Goal: Navigation & Orientation: Find specific page/section

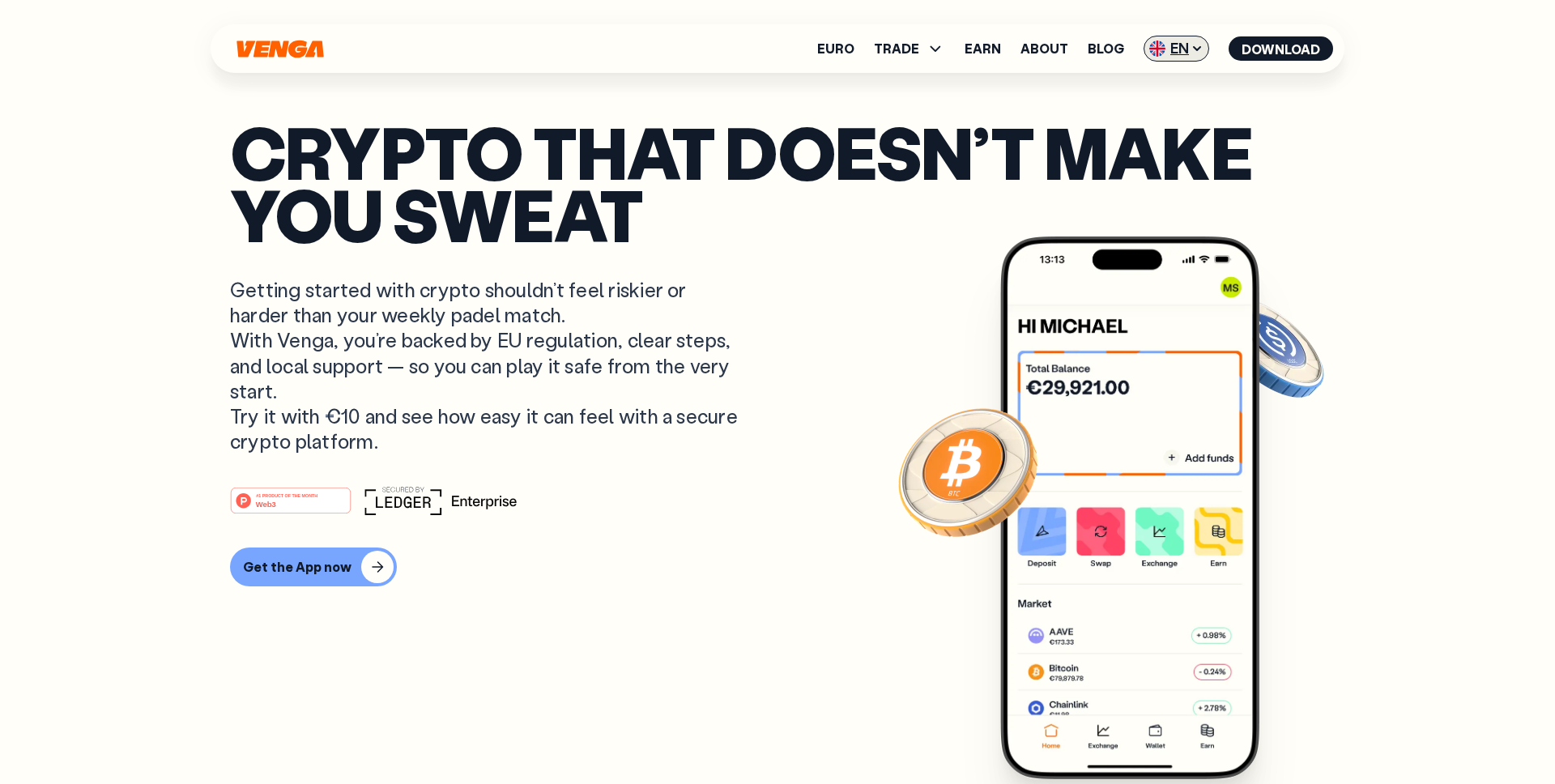
click at [1190, 47] on span "EN" at bounding box center [1176, 48] width 65 height 26
click at [1136, 110] on div "Español - ES" at bounding box center [1133, 112] width 84 height 16
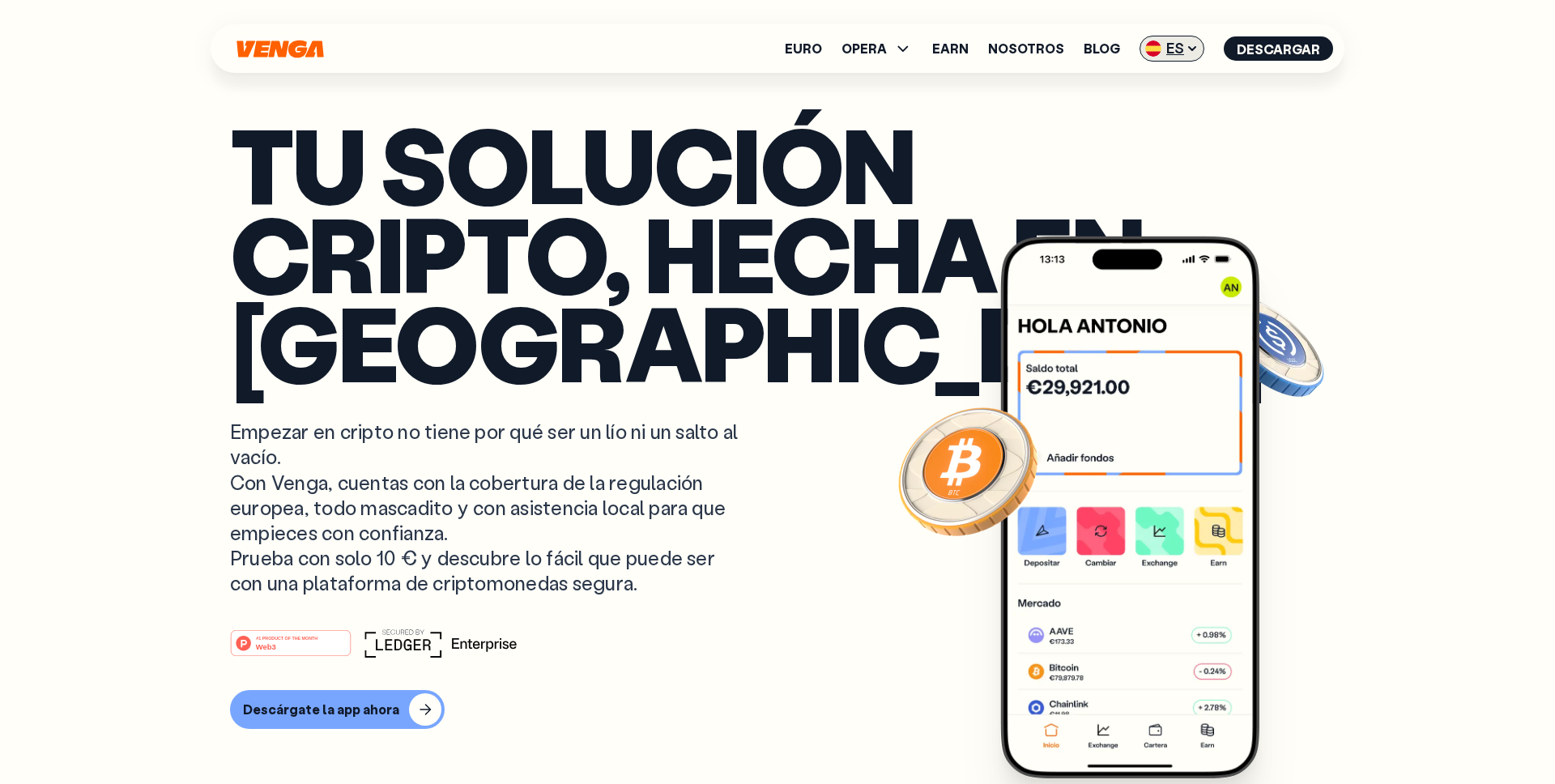
click at [1174, 56] on span "ES" at bounding box center [1171, 48] width 64 height 26
click at [1154, 139] on div "Català - CAT" at bounding box center [1130, 143] width 87 height 16
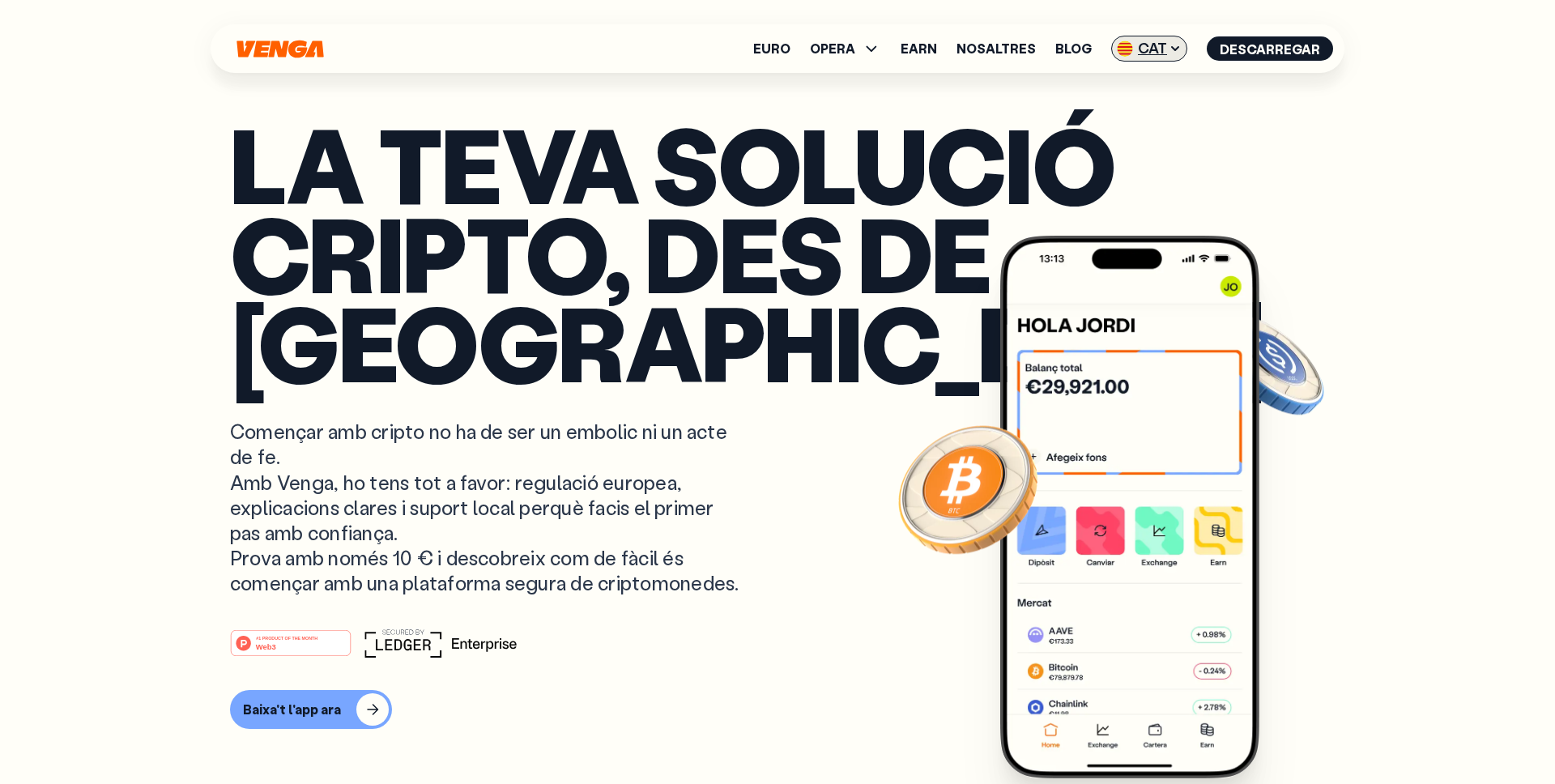
click at [1154, 54] on span "CAT" at bounding box center [1148, 48] width 76 height 26
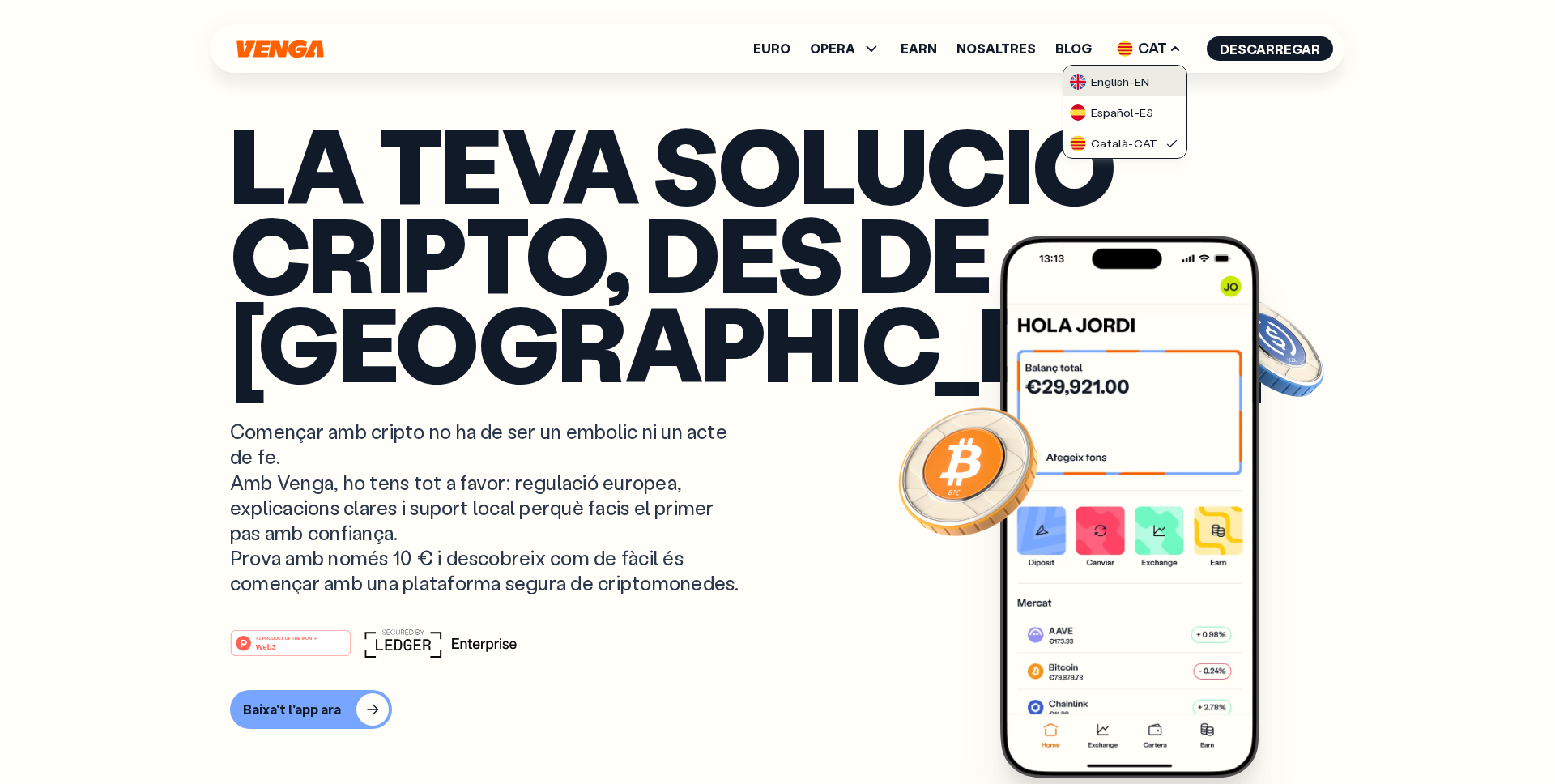
click at [1107, 85] on div "English - EN" at bounding box center [1109, 82] width 80 height 16
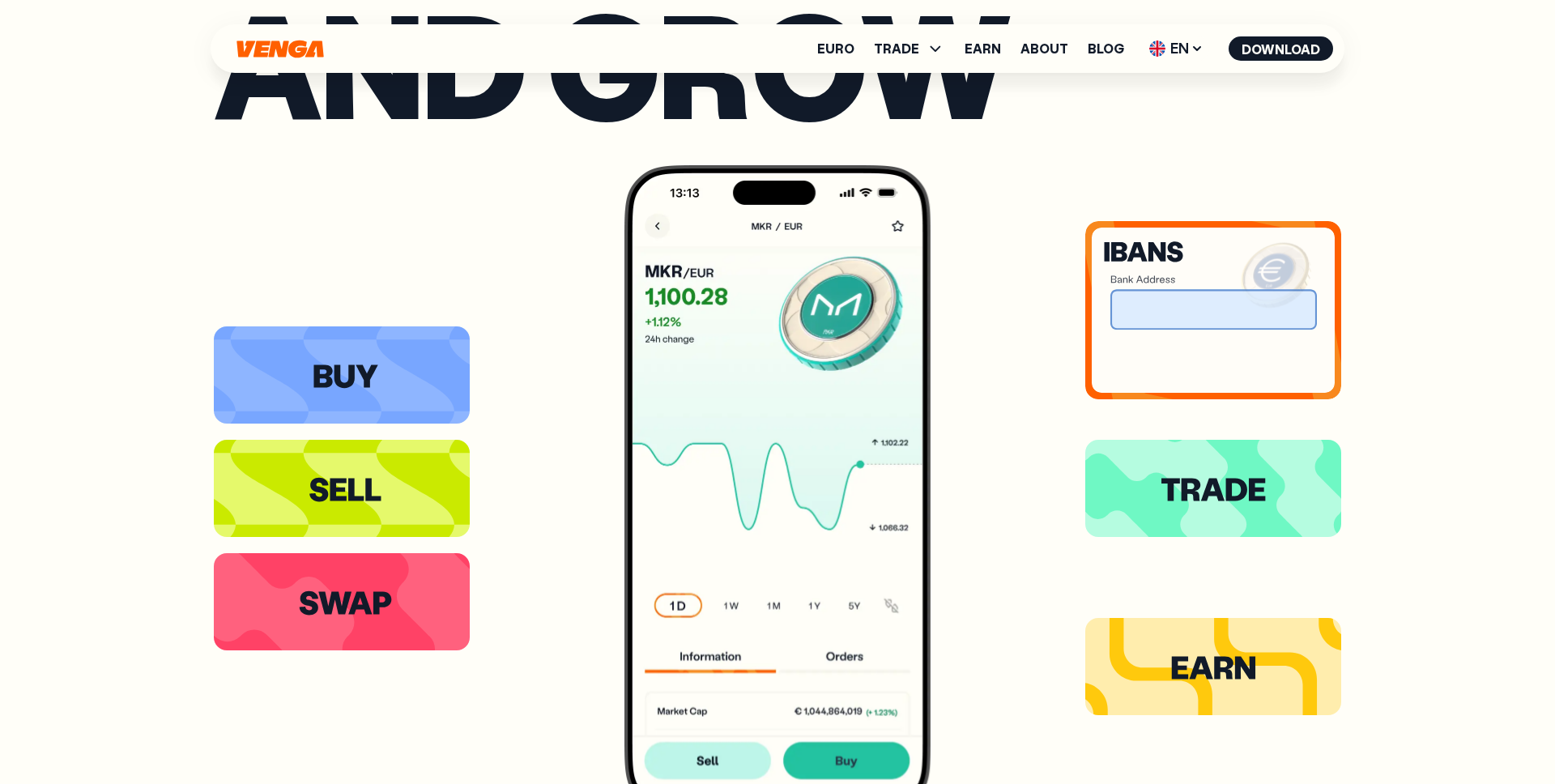
scroll to position [3327, 0]
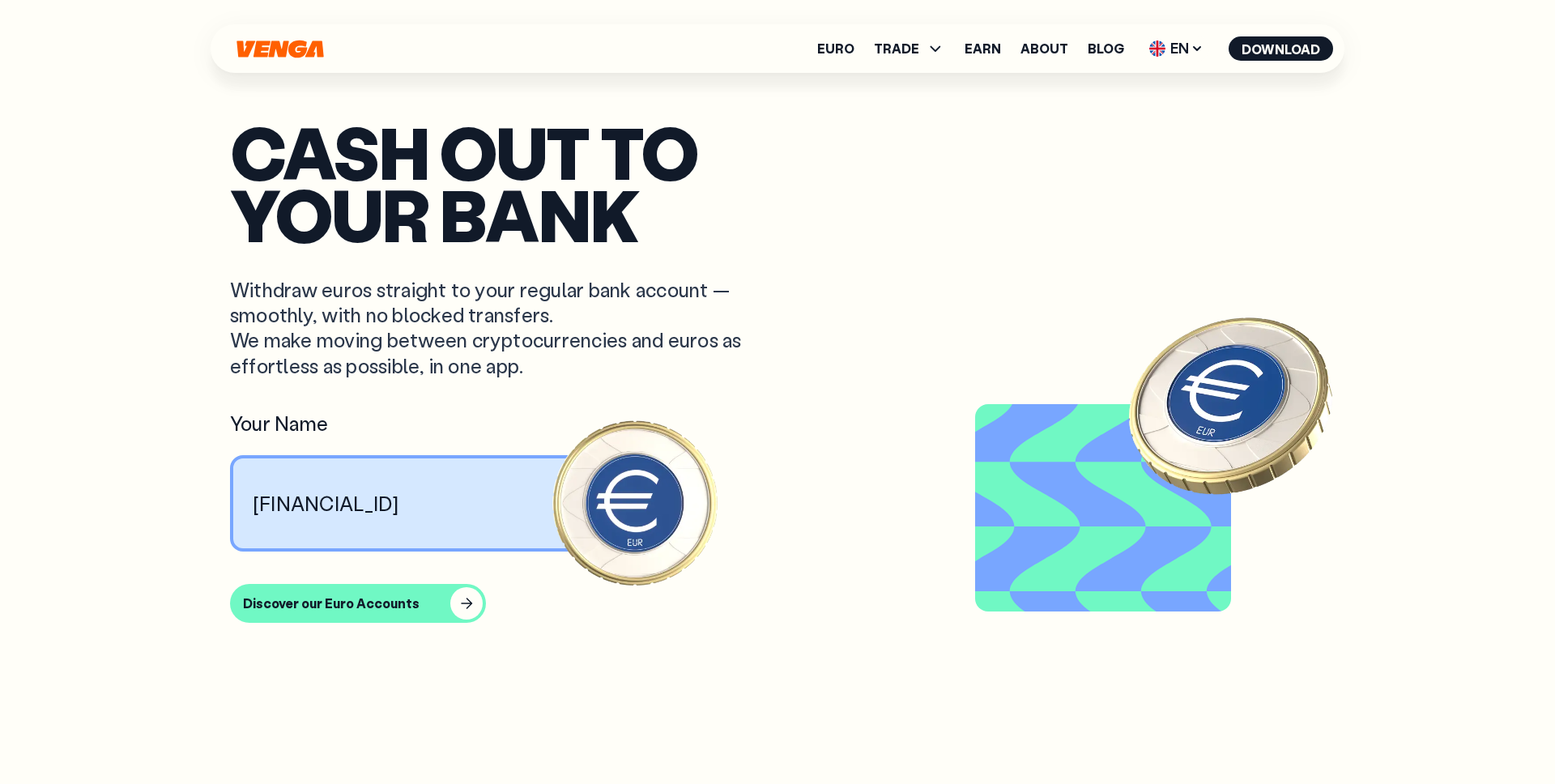
scroll to position [3327, 0]
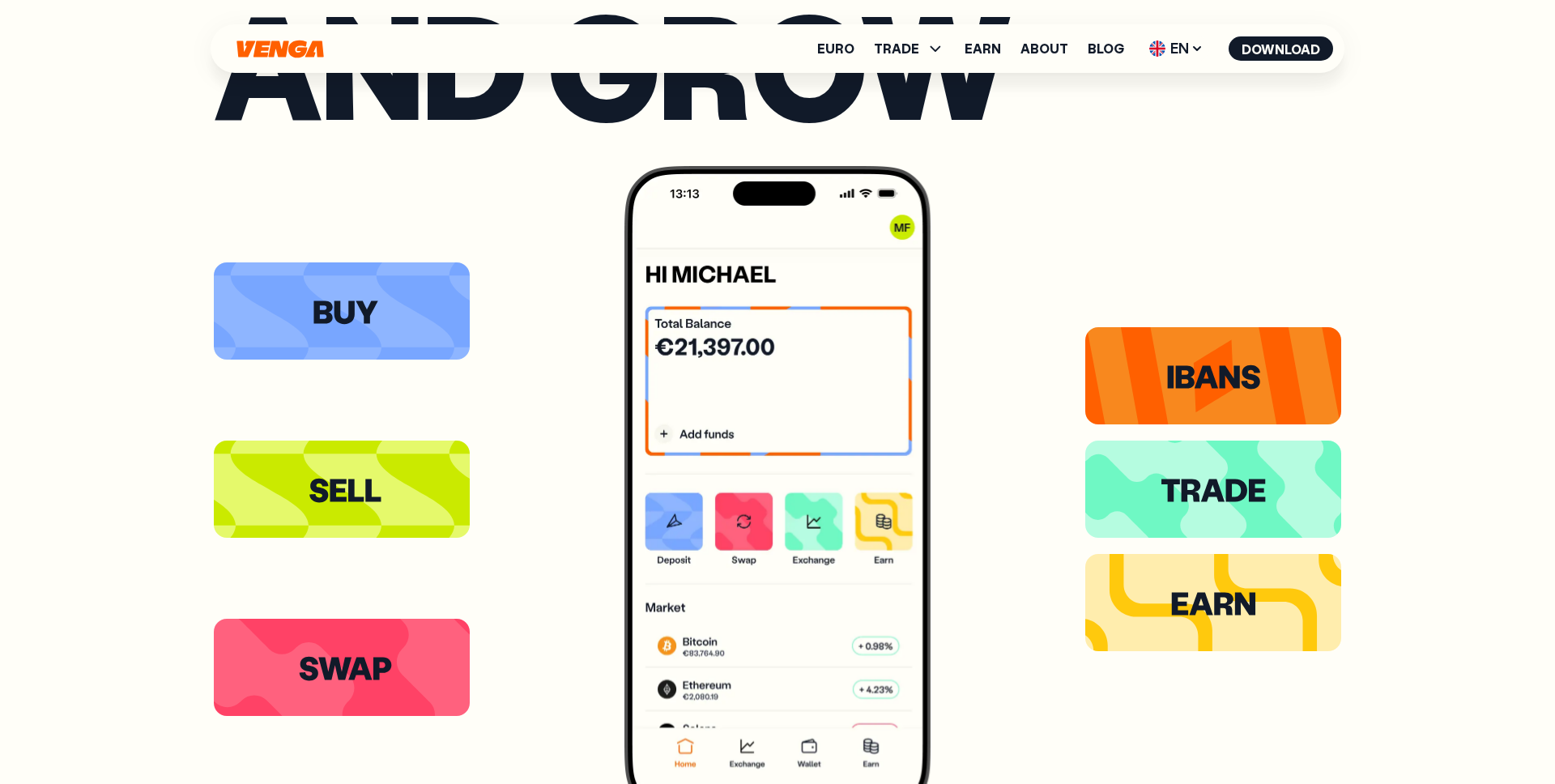
click at [305, 193] on div at bounding box center [341, 489] width 256 height 646
